Goal: Task Accomplishment & Management: Manage account settings

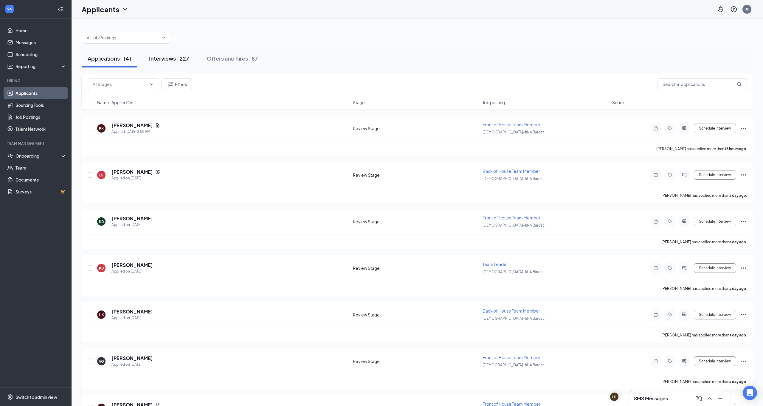
click at [174, 60] on div "Interviews · 227" at bounding box center [169, 58] width 40 height 7
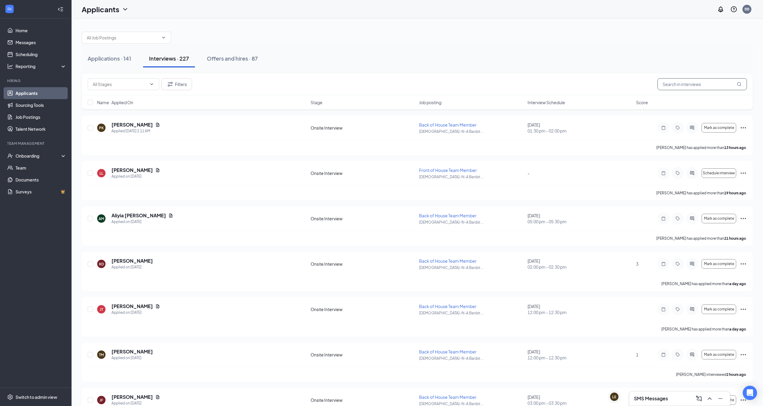
click at [699, 83] on input "text" at bounding box center [702, 84] width 89 height 12
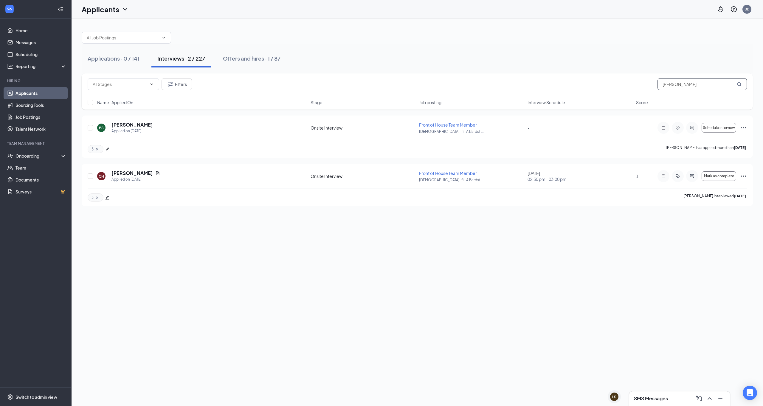
type input "[PERSON_NAME]"
drag, startPoint x: 693, startPoint y: 81, endPoint x: 150, endPoint y: 172, distance: 550.4
click at [150, 172] on h5 "[PERSON_NAME]" at bounding box center [132, 173] width 41 height 7
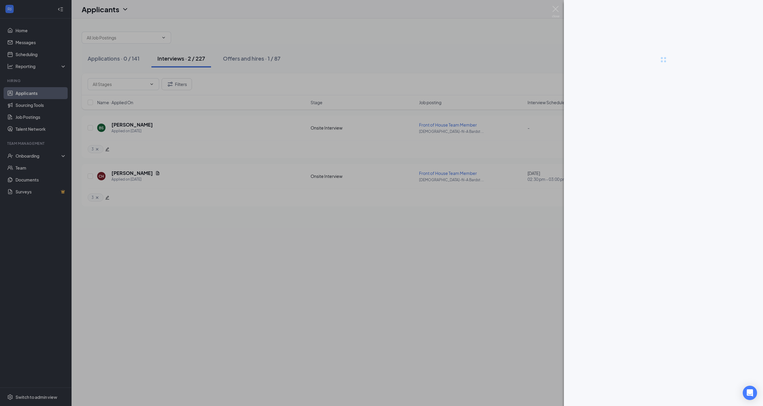
click at [150, 172] on div at bounding box center [381, 203] width 763 height 406
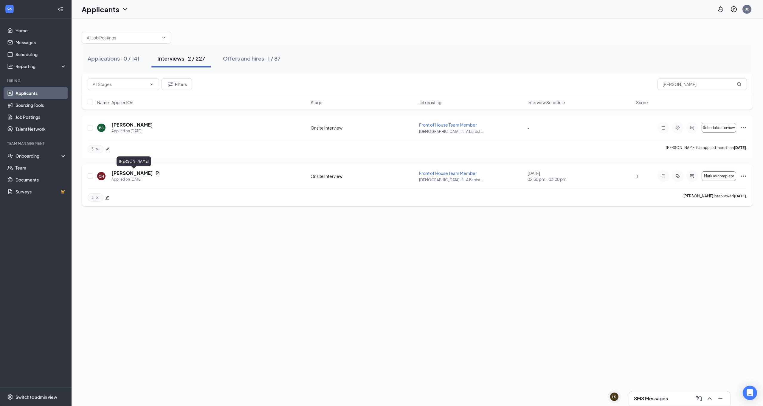
click at [129, 172] on h5 "[PERSON_NAME]" at bounding box center [132, 173] width 41 height 7
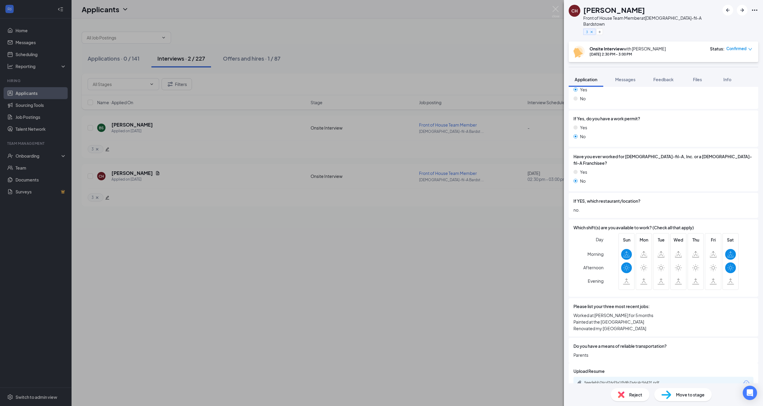
scroll to position [140, 0]
click at [636, 380] on div "5eedebb76cd26d3a1fb9b7a6c4c5642f.pdf" at bounding box center [625, 382] width 83 height 5
click at [697, 394] on span "Move to stage" at bounding box center [690, 394] width 29 height 7
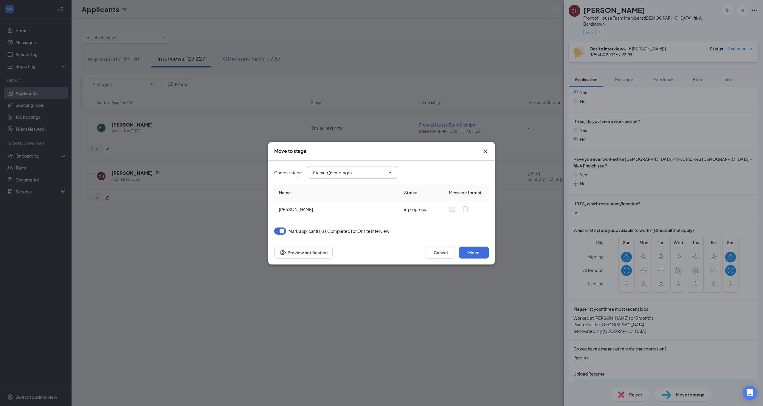
click at [379, 176] on span "Staging (next stage)" at bounding box center [352, 172] width 89 height 12
click at [390, 171] on icon "ChevronDown" at bounding box center [390, 172] width 5 height 5
click at [357, 222] on div "Availability Form" at bounding box center [358, 222] width 80 height 7
type input "Availability Form"
click at [475, 250] on button "Move" at bounding box center [474, 252] width 30 height 12
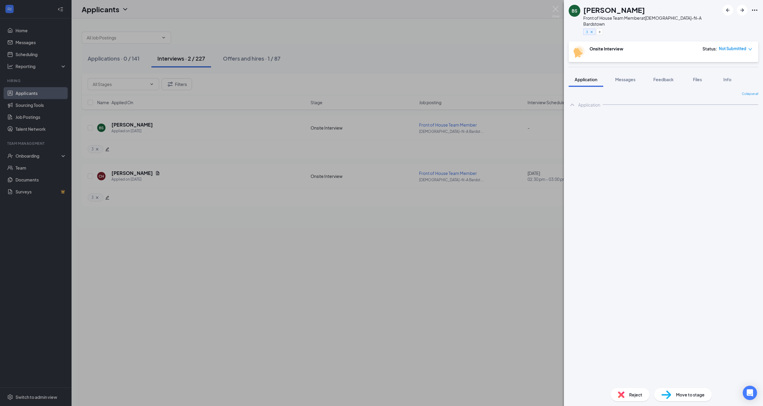
drag, startPoint x: 428, startPoint y: 63, endPoint x: 357, endPoint y: 69, distance: 71.3
click at [428, 63] on div "BS [PERSON_NAME] Front of House Team Member at [DEMOGRAPHIC_DATA]-fil-A Bardsto…" at bounding box center [381, 203] width 763 height 406
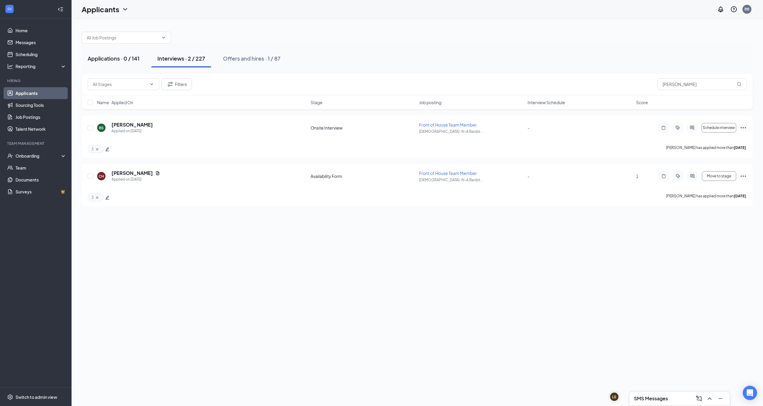
click at [120, 60] on div "Applications · 0 / 141" at bounding box center [114, 58] width 52 height 7
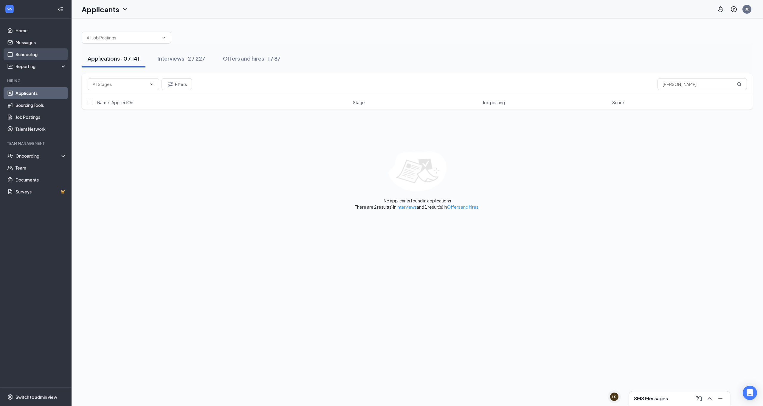
click at [25, 55] on link "Scheduling" at bounding box center [41, 54] width 51 height 12
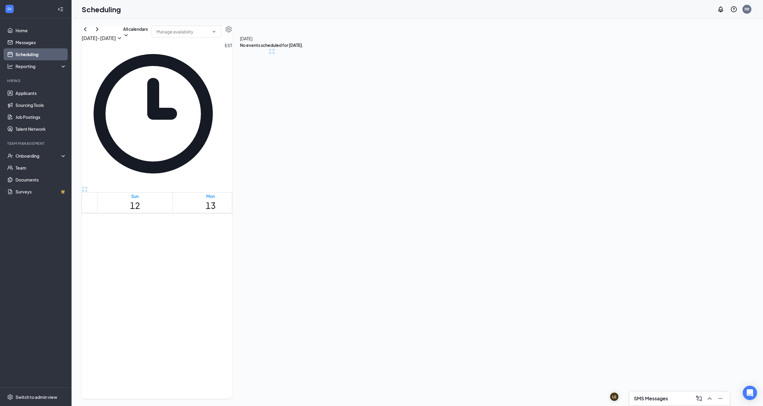
scroll to position [293, 0]
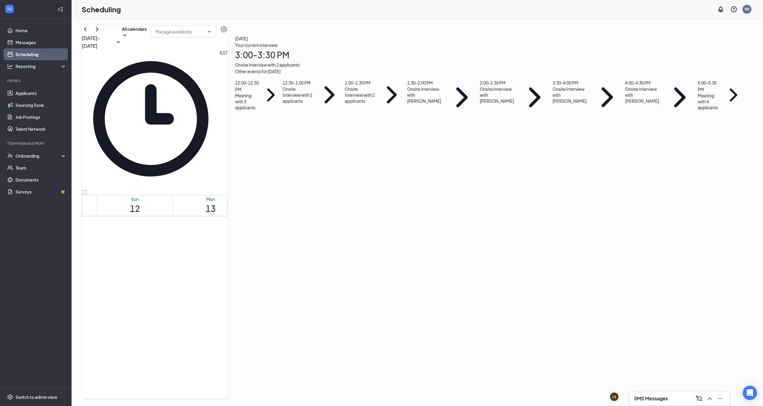
click at [670, 68] on div "Your current interview 3:00 - 3:30 PM Onsite Interview with 2 applicants" at bounding box center [490, 55] width 510 height 26
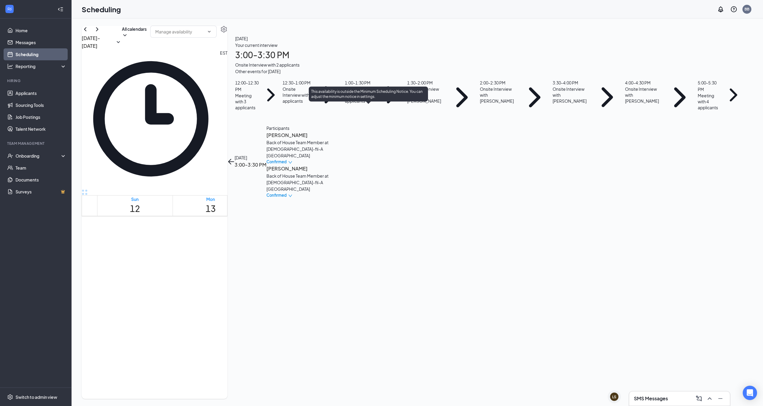
click at [402, 243] on span "3:30-4:00 PM" at bounding box center [407, 251] width 10 height 17
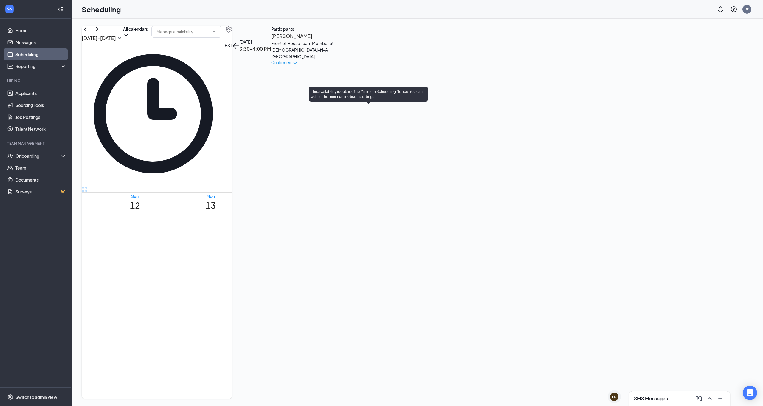
click at [392, 258] on div "2" at bounding box center [397, 261] width 10 height 6
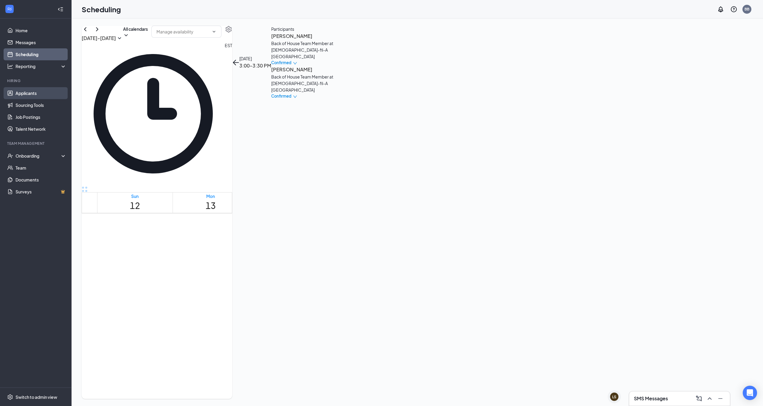
click at [18, 94] on link "Applicants" at bounding box center [41, 93] width 51 height 12
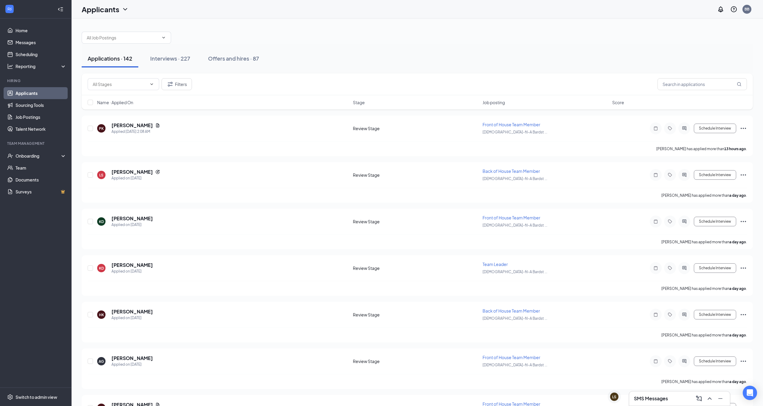
click at [126, 61] on div "Applications · 142" at bounding box center [110, 58] width 45 height 7
click at [145, 125] on h5 "[PERSON_NAME]" at bounding box center [123, 125] width 41 height 7
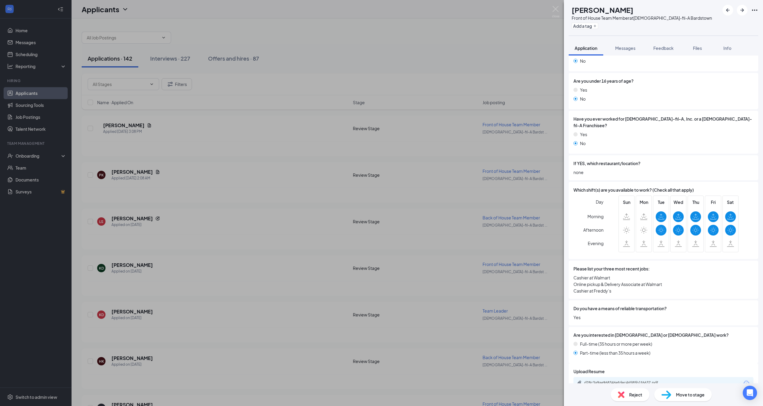
scroll to position [190, 0]
click at [309, 82] on div "GH [PERSON_NAME] Front of House Team Member at [DEMOGRAPHIC_DATA]-fil-A Bardsto…" at bounding box center [381, 203] width 763 height 406
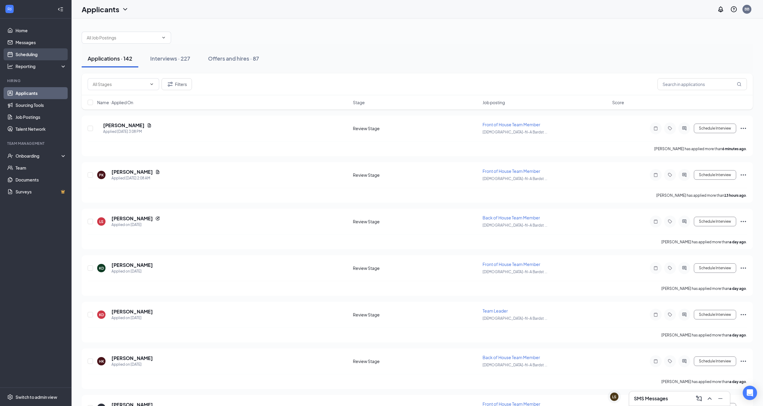
drag, startPoint x: 37, startPoint y: 55, endPoint x: 49, endPoint y: 57, distance: 12.6
click at [37, 55] on link "Scheduling" at bounding box center [41, 54] width 51 height 12
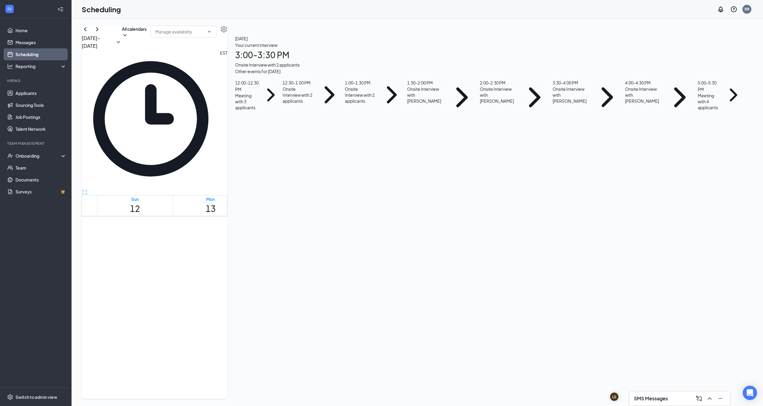
scroll to position [550, 0]
click at [402, 142] on div "1" at bounding box center [407, 145] width 10 height 6
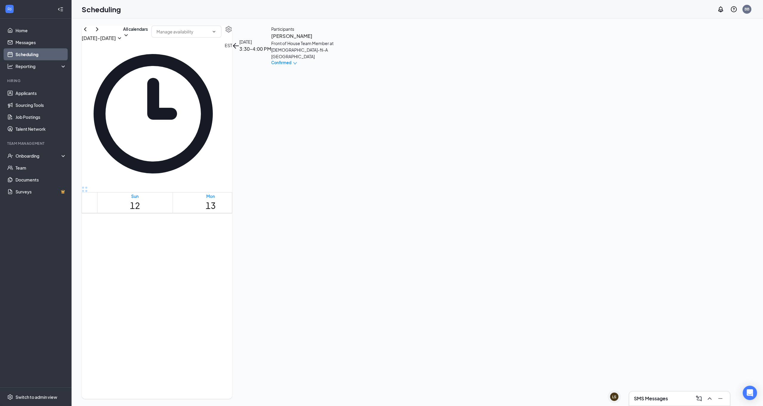
scroll to position [340, 0]
click at [425, 331] on div "12:00-12:30 PM 1" at bounding box center [419, 342] width 13 height 22
click at [432, 330] on span "12:30-1:00 PM" at bounding box center [432, 338] width 12 height 17
click at [426, 348] on div "1" at bounding box center [419, 351] width 13 height 6
click at [340, 40] on h3 "[PERSON_NAME]" at bounding box center [308, 36] width 63 height 8
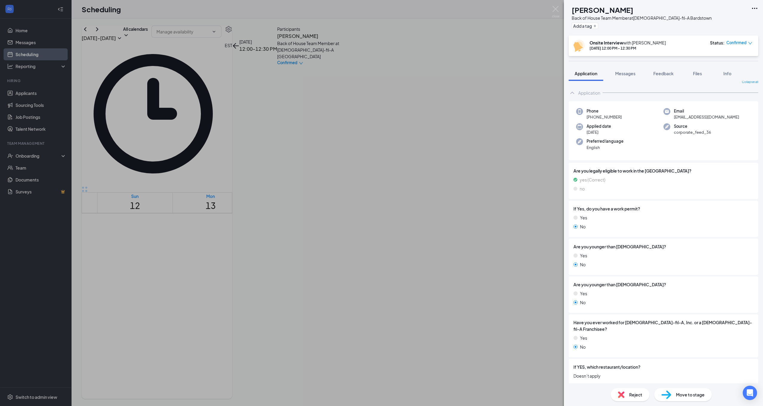
scroll to position [3, 0]
click at [531, 127] on div "[PERSON_NAME] Back of House Team Member at [DEMOGRAPHIC_DATA]-fil-A Bardstown A…" at bounding box center [381, 203] width 763 height 406
